Goal: Transaction & Acquisition: Book appointment/travel/reservation

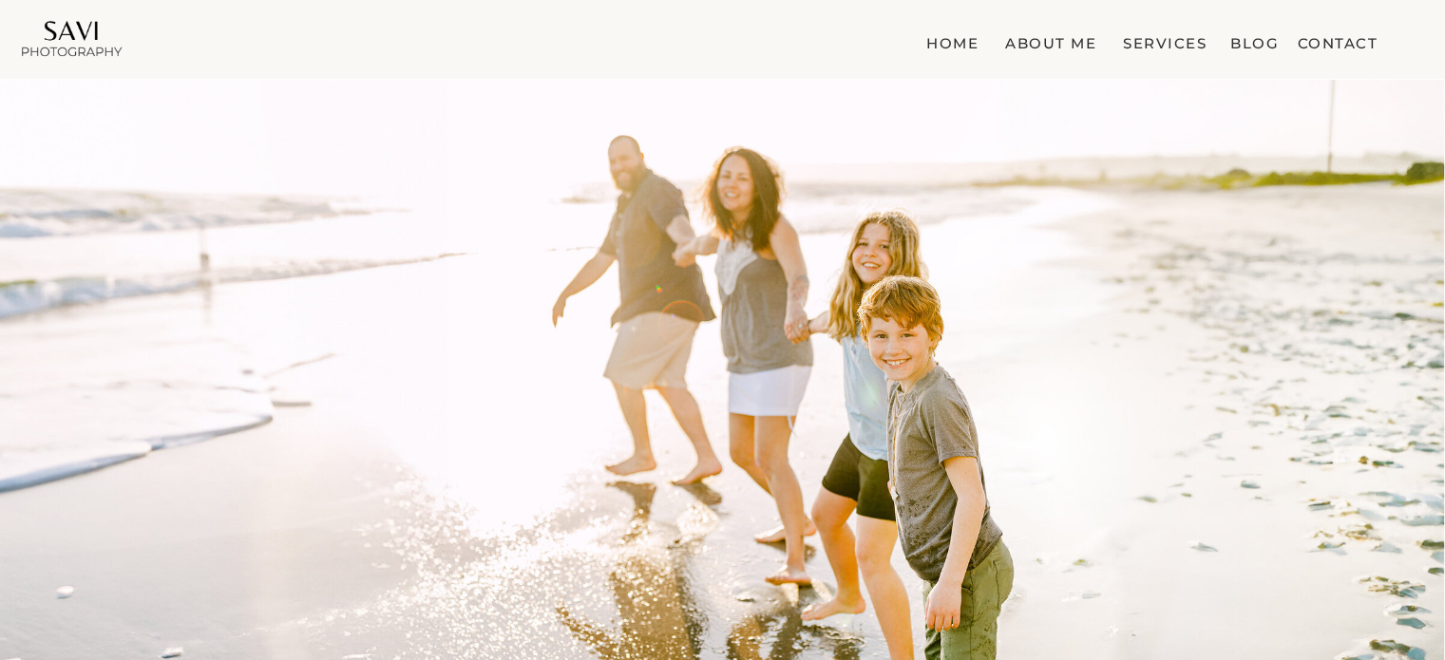
click at [1143, 43] on nav "Services" at bounding box center [1164, 39] width 91 height 19
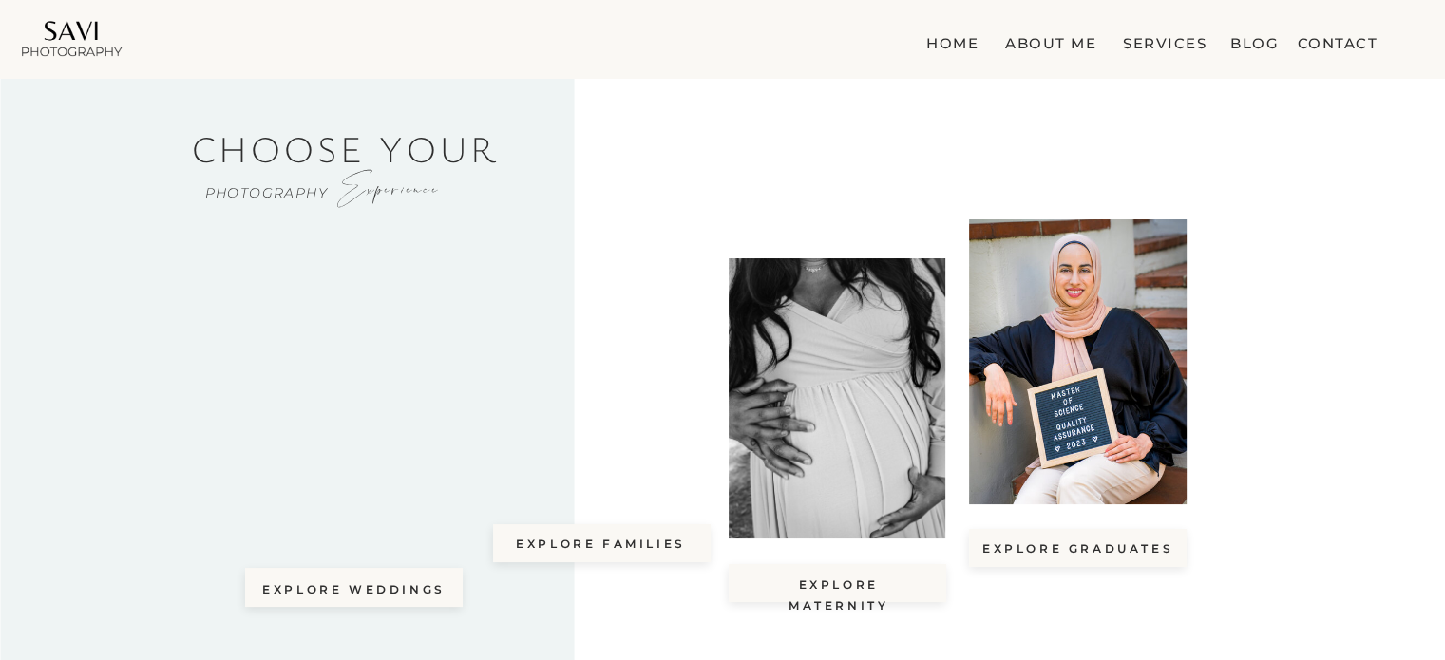
scroll to position [77, 0]
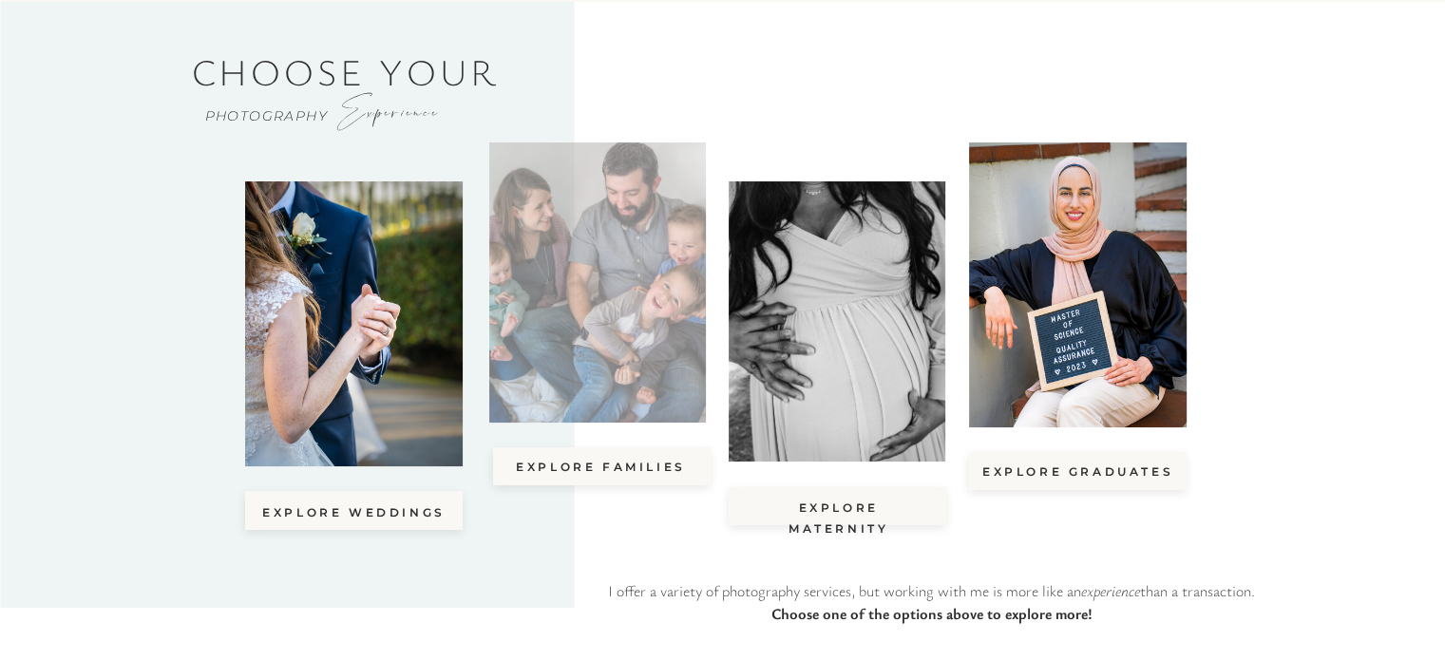
click at [538, 409] on div at bounding box center [597, 283] width 217 height 280
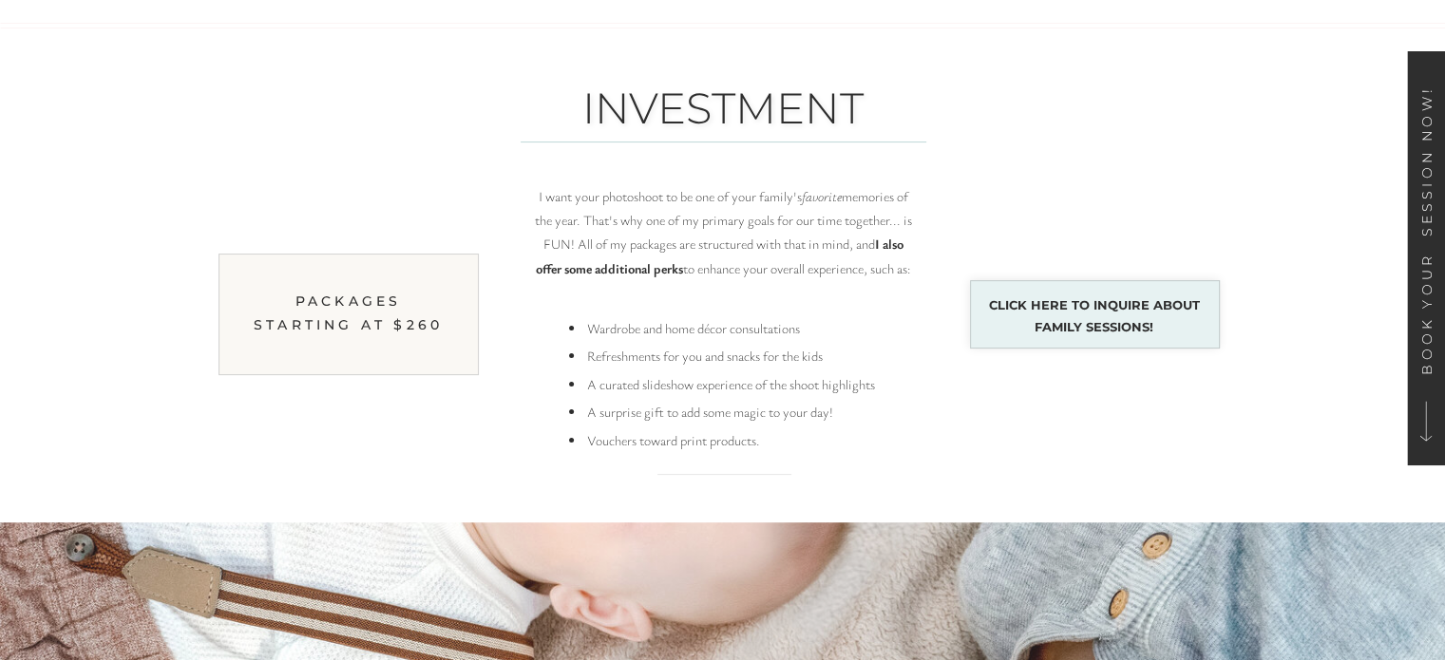
scroll to position [7680, 0]
